Goal: Find specific page/section: Find specific page/section

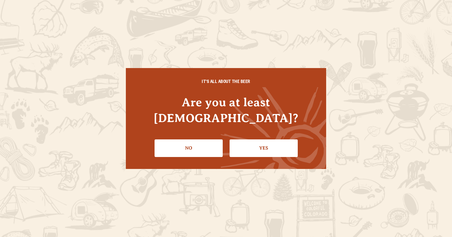
scroll to position [8, 0]
click at [266, 140] on link "Yes" at bounding box center [264, 148] width 68 height 17
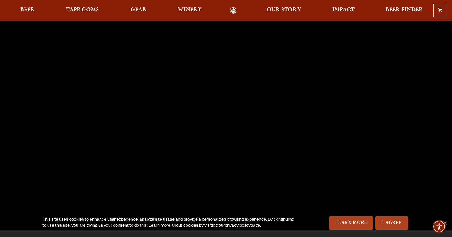
scroll to position [25, 0]
click at [399, 222] on link "I Agree" at bounding box center [392, 223] width 33 height 13
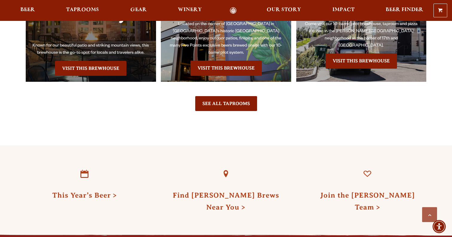
scroll to position [1424, 0]
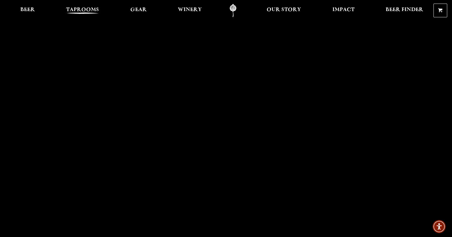
click at [98, 10] on span "Taprooms" at bounding box center [82, 9] width 33 height 5
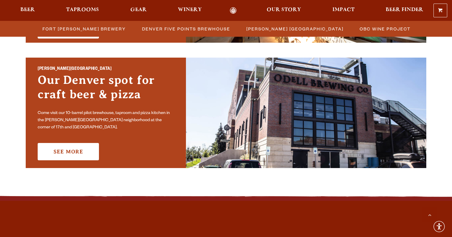
scroll to position [419, 0]
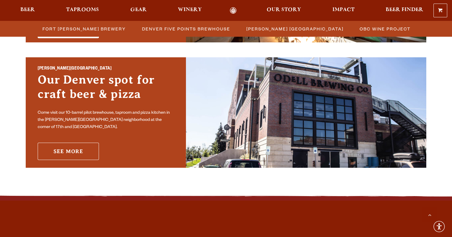
click at [75, 146] on link "See More" at bounding box center [68, 151] width 61 height 17
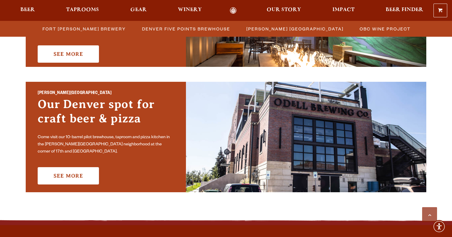
scroll to position [388, 0]
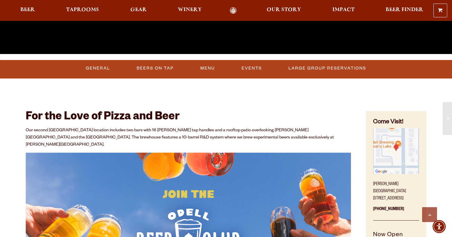
scroll to position [200, 0]
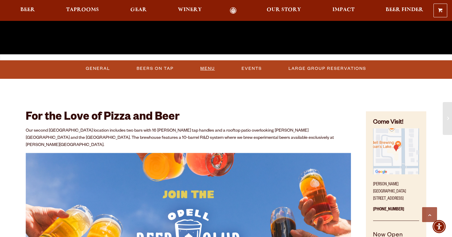
click at [207, 71] on link "Menu" at bounding box center [207, 69] width 19 height 14
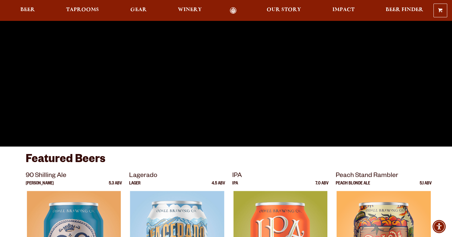
scroll to position [105, 0]
